Goal: Transaction & Acquisition: Obtain resource

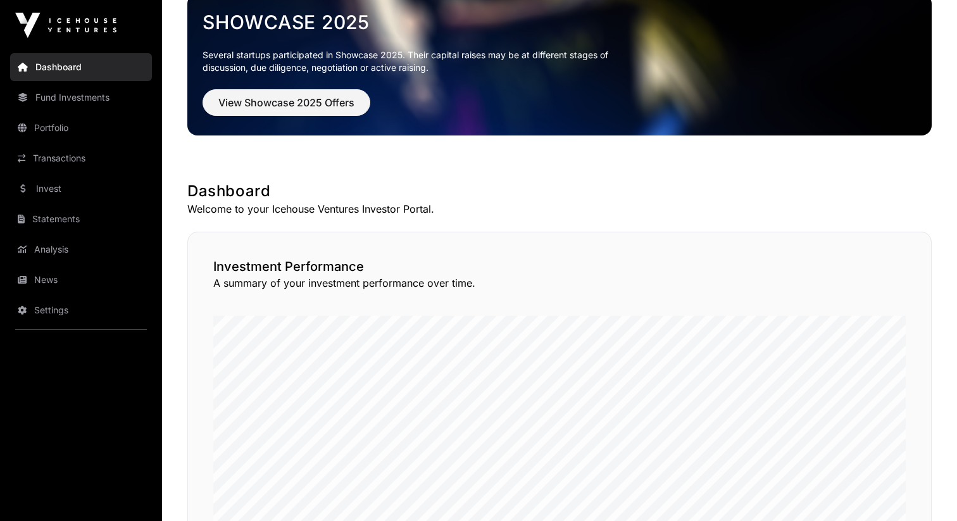
scroll to position [78, 0]
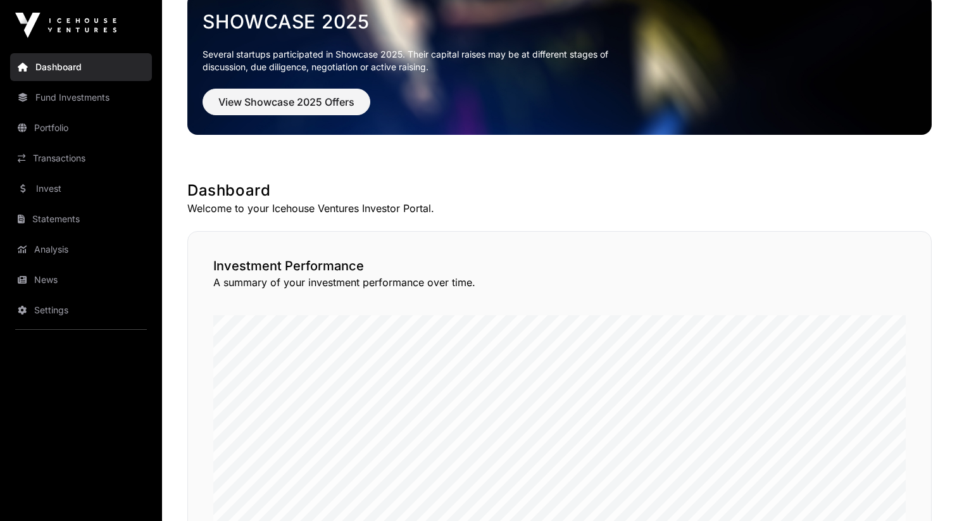
click at [54, 224] on link "Statements" at bounding box center [81, 219] width 142 height 28
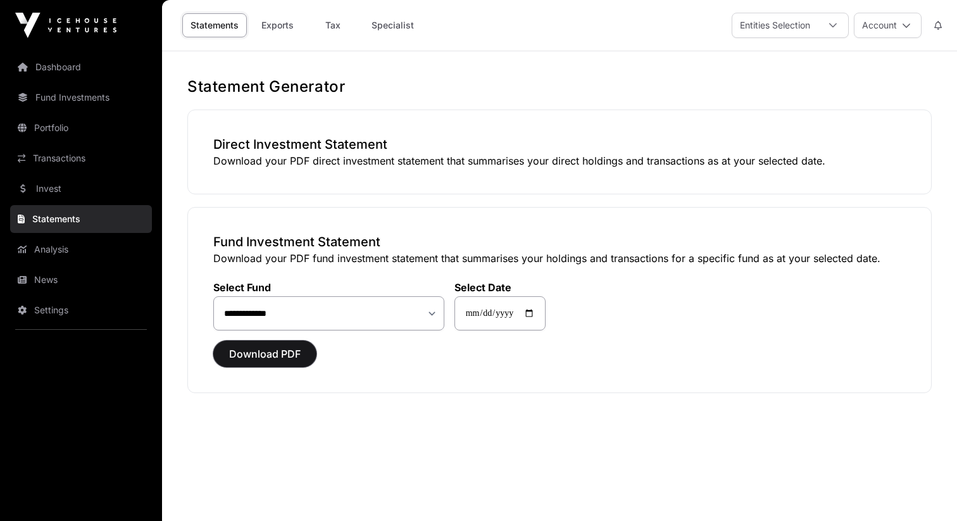
click at [258, 357] on span "Download PDF" at bounding box center [264, 353] width 71 height 15
click at [543, 314] on input "**********" at bounding box center [499, 313] width 91 height 34
click at [591, 163] on p "Download your PDF direct investment statement that summarises your direct holdi…" at bounding box center [559, 160] width 692 height 15
click at [257, 353] on span "Download PDF" at bounding box center [264, 353] width 71 height 15
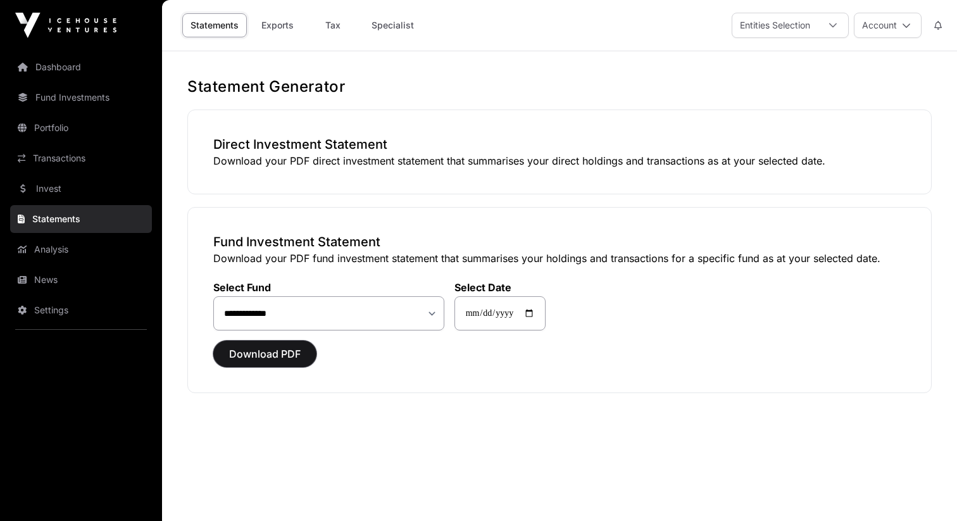
click at [257, 353] on span "Download PDF" at bounding box center [264, 353] width 71 height 15
click at [55, 247] on link "Analysis" at bounding box center [81, 249] width 142 height 28
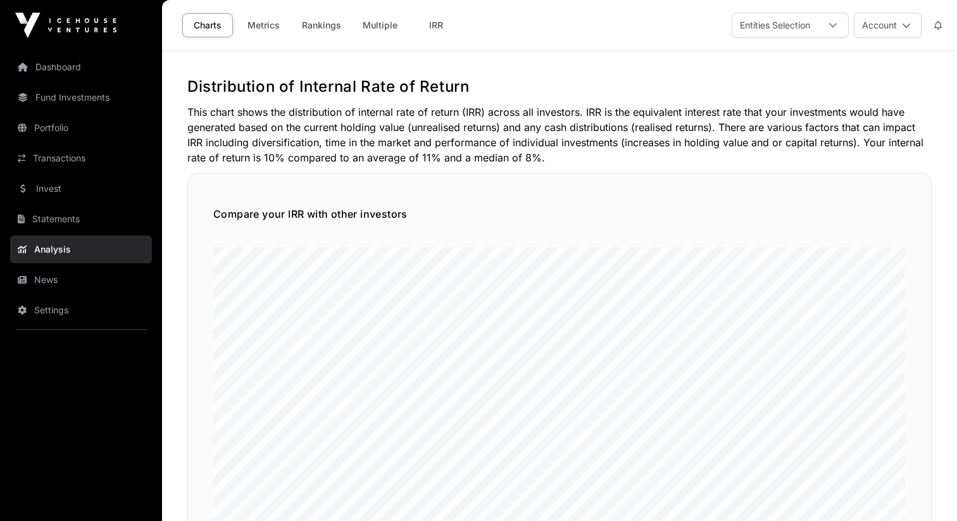
click at [56, 216] on link "Statements" at bounding box center [81, 219] width 142 height 28
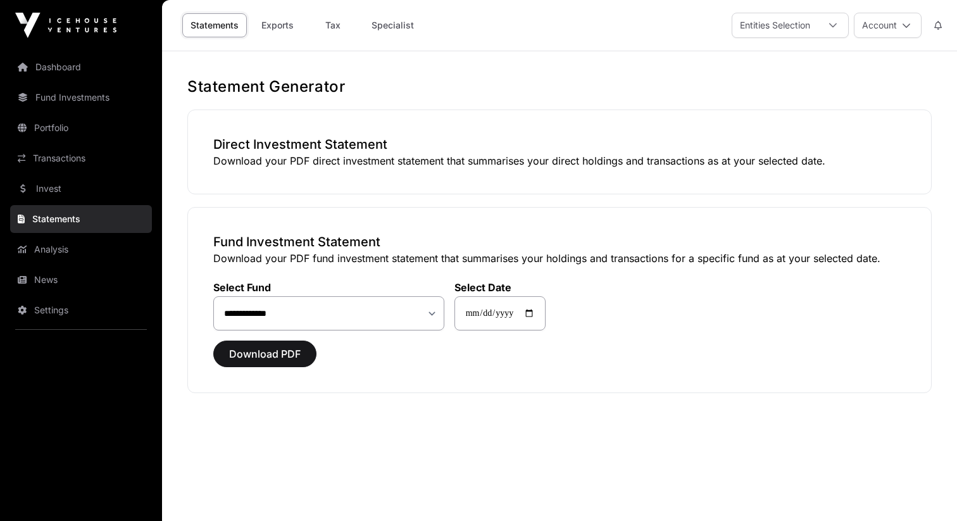
click at [276, 25] on link "Exports" at bounding box center [277, 25] width 51 height 24
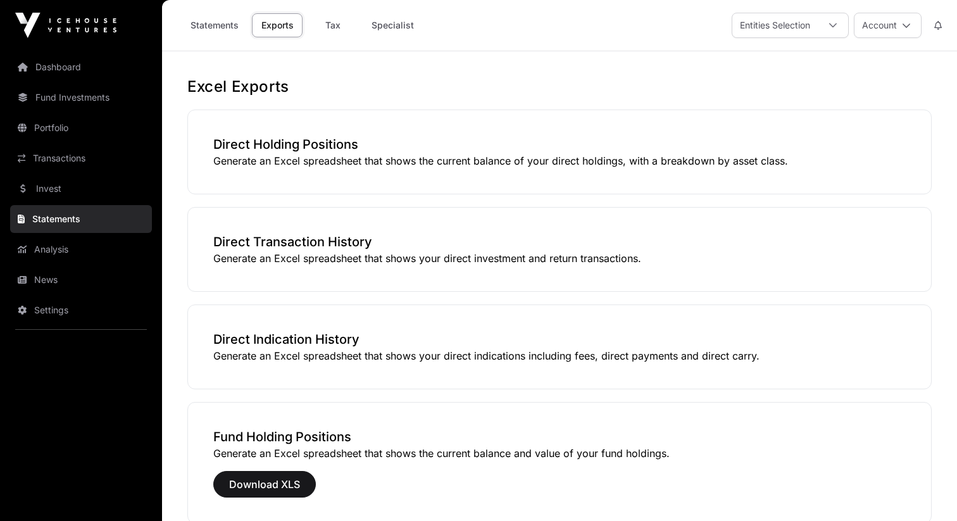
click at [406, 28] on link "Specialist" at bounding box center [392, 25] width 59 height 24
